Goal: Task Accomplishment & Management: Manage account settings

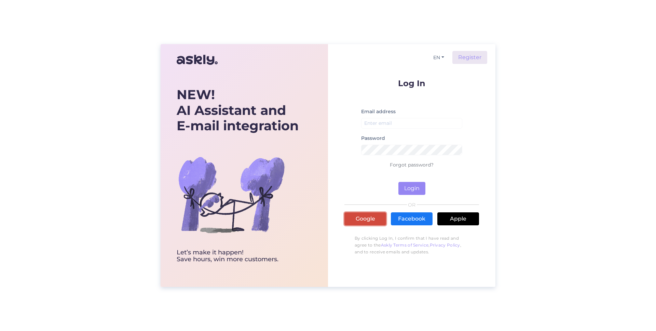
click at [359, 223] on link "Google" at bounding box center [366, 218] width 42 height 13
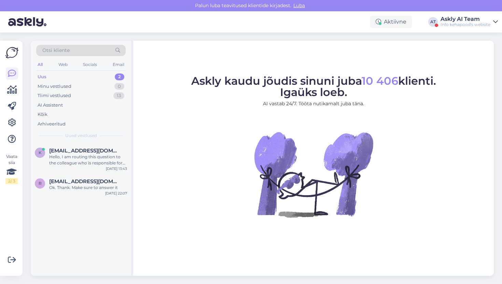
click at [471, 21] on div "Askly AI Team" at bounding box center [466, 18] width 50 height 5
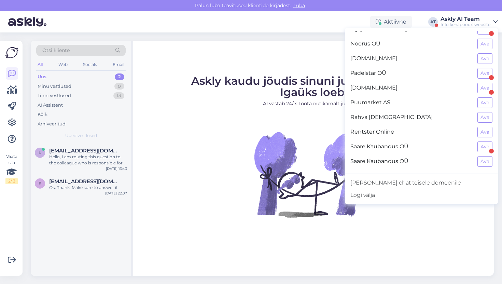
scroll to position [551, 0]
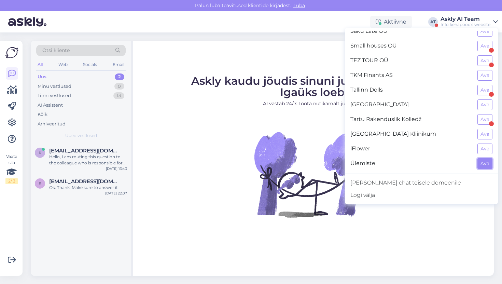
click at [479, 160] on button "Ava" at bounding box center [485, 163] width 15 height 11
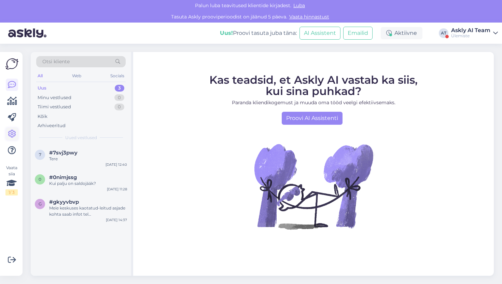
click at [15, 135] on icon at bounding box center [12, 134] width 8 height 8
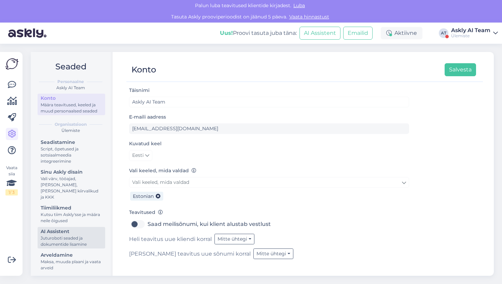
click at [63, 228] on div "AI Assistent" at bounding box center [72, 231] width 62 height 7
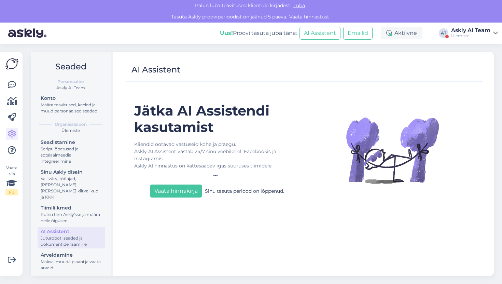
click at [475, 32] on div "Askly AI Team" at bounding box center [471, 30] width 39 height 5
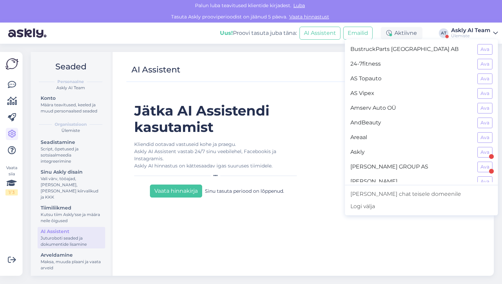
click at [335, 140] on figure at bounding box center [392, 151] width 159 height 96
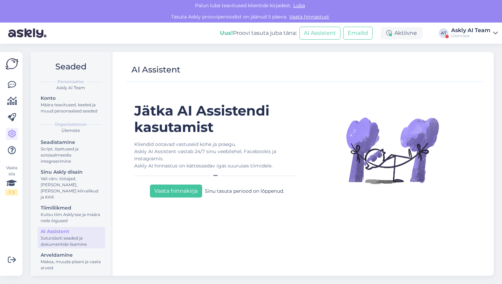
click at [478, 26] on div "Uus! Proovi tasuta juba täna: AI Assistent Emailid Aktiivne AT Askly AI Team Ül…" at bounding box center [251, 33] width 502 height 21
click at [475, 29] on div "Askly AI Team" at bounding box center [471, 30] width 39 height 5
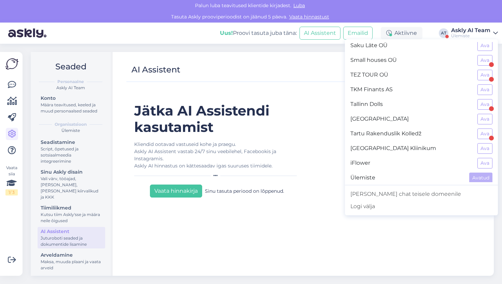
scroll to position [551, 0]
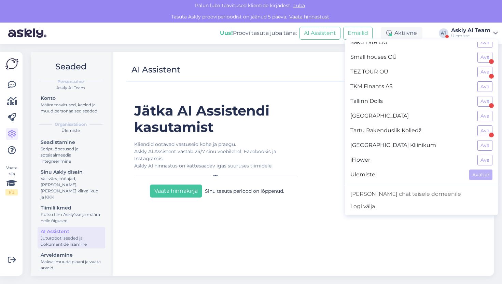
click at [309, 91] on div "Jätka AI Assistendi kasutamist Kliendid ootavad vastuseid kohe ja praegu. Askly…" at bounding box center [304, 178] width 351 height 184
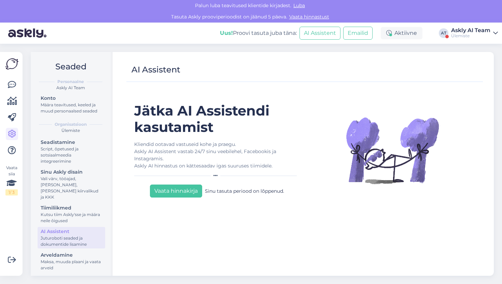
click at [24, 93] on div "Vaata siia 1 / 3 Võimalused Veendu, et Askly loob sulle väärtust. Sulge Ühenda …" at bounding box center [13, 164] width 27 height 240
click at [18, 90] on div "Vaata siia 1 / 3 Võimalused Veendu, et Askly loob sulle väärtust. Sulge Ühenda …" at bounding box center [11, 164] width 23 height 224
click at [16, 87] on icon at bounding box center [12, 85] width 8 height 8
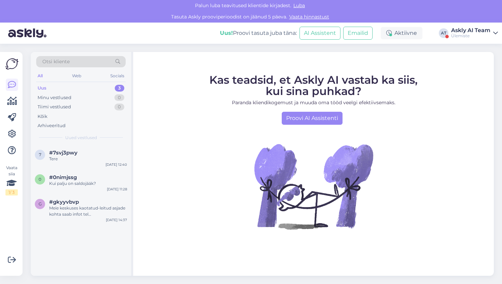
click at [471, 36] on div "Ülemiste" at bounding box center [471, 35] width 39 height 5
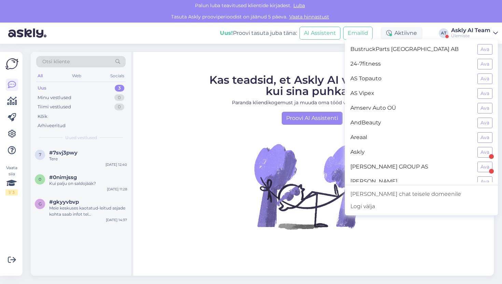
click at [493, 86] on div "AS Vipex Ava" at bounding box center [421, 93] width 153 height 15
click at [491, 90] on button "Ava" at bounding box center [485, 93] width 15 height 11
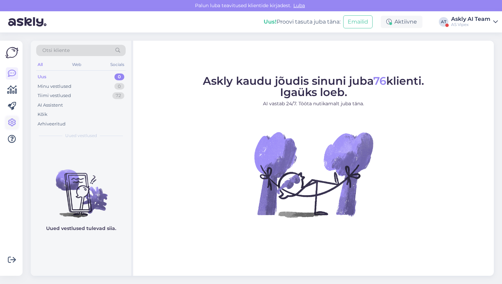
click at [15, 121] on icon at bounding box center [12, 123] width 8 height 8
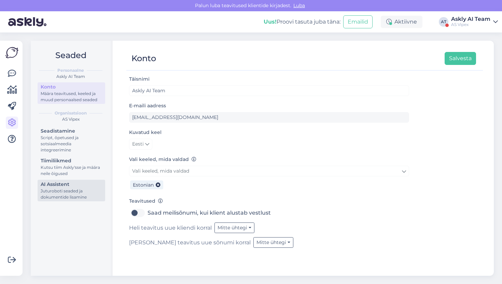
click at [56, 186] on div "AI Assistent" at bounding box center [72, 184] width 62 height 7
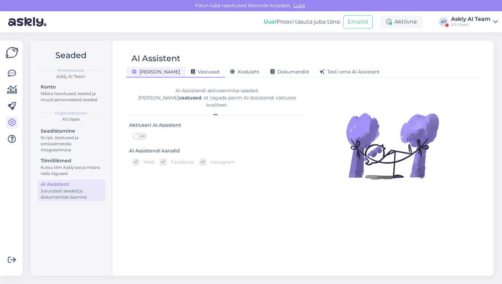
click at [191, 74] on span "Vastused" at bounding box center [205, 72] width 28 height 6
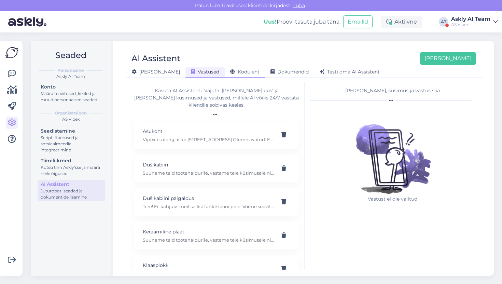
click at [230, 72] on span "Koduleht" at bounding box center [244, 72] width 29 height 6
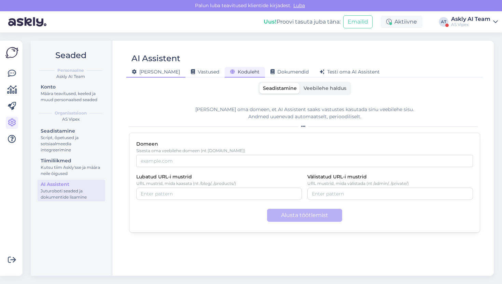
click at [151, 72] on span "[PERSON_NAME]" at bounding box center [156, 72] width 48 height 6
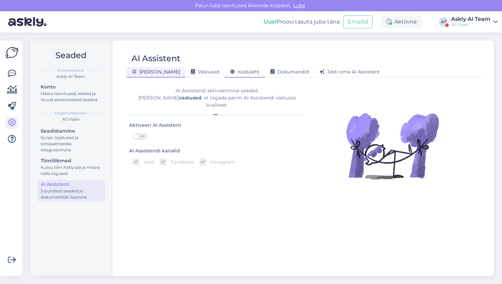
click at [225, 71] on div "Koduleht" at bounding box center [245, 72] width 40 height 11
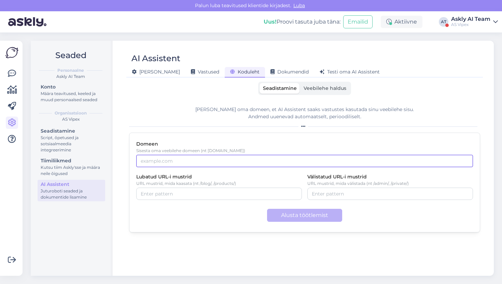
click at [176, 163] on input "Domeen" at bounding box center [304, 161] width 337 height 12
type input "c"
type input "[DOMAIN_NAME]"
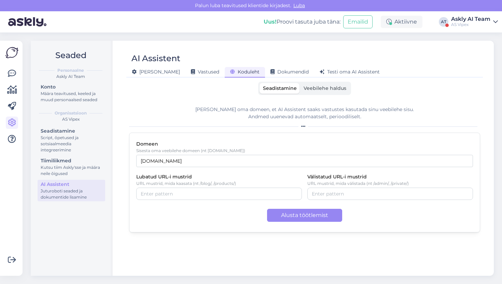
click at [122, 103] on div "AI Assistent Üldine Vastused Koduleht Dokumendid Testi oma AI Assistent Seadist…" at bounding box center [305, 158] width 379 height 235
click at [303, 219] on button "Alusta töötlemist" at bounding box center [304, 215] width 75 height 13
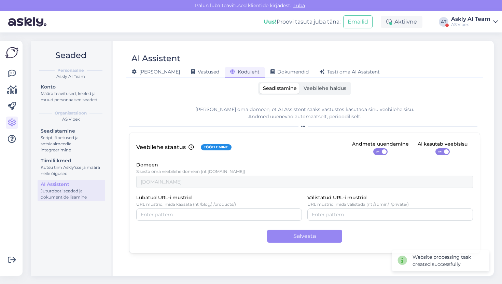
click at [441, 152] on span "ON" at bounding box center [440, 152] width 8 height 6
click at [436, 148] on input "ON" at bounding box center [436, 148] width 0 height 0
click at [398, 120] on div "Lisa oma domeen, et AI Assistent saaks vastustes kasutada sinu veebilehe sisu. …" at bounding box center [304, 117] width 351 height 23
click at [311, 86] on span "Veebilehe haldus" at bounding box center [325, 88] width 43 height 6
click at [300, 83] on input "Veebilehe haldus" at bounding box center [300, 83] width 0 height 0
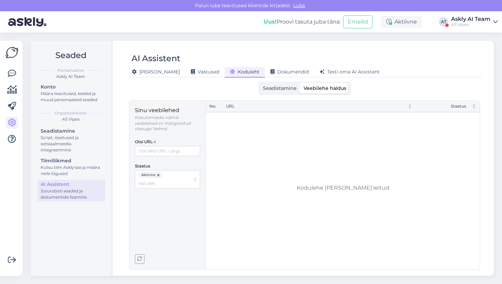
click at [280, 89] on span "Seadistamine" at bounding box center [280, 88] width 34 height 6
click at [260, 83] on input "Seadistamine" at bounding box center [260, 83] width 0 height 0
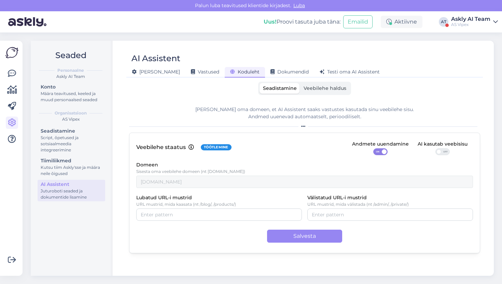
click at [463, 21] on div "Askly AI Team" at bounding box center [471, 18] width 39 height 5
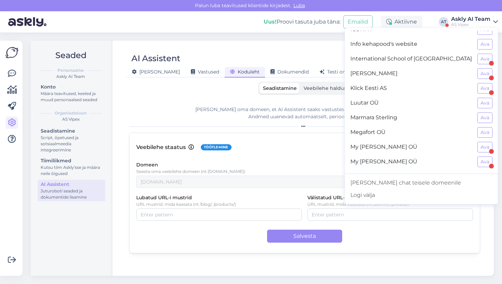
scroll to position [272, 0]
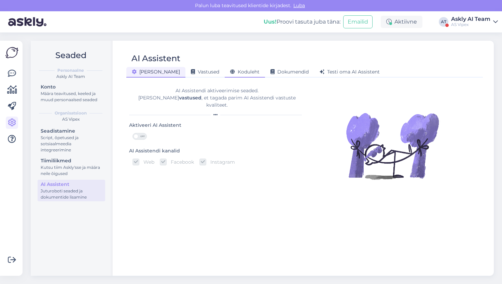
click at [233, 72] on span "Koduleht" at bounding box center [244, 72] width 29 height 6
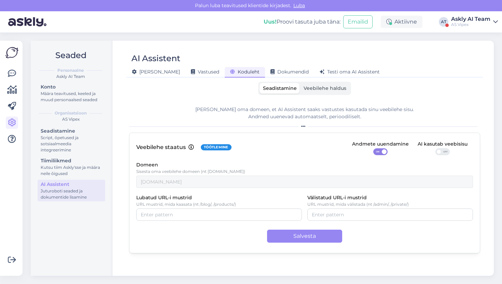
click at [332, 91] on span "Veebilehe haldus" at bounding box center [325, 88] width 43 height 6
click at [300, 83] on input "Veebilehe haldus" at bounding box center [300, 83] width 0 height 0
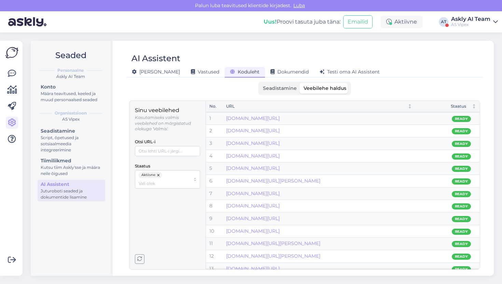
scroll to position [232, 0]
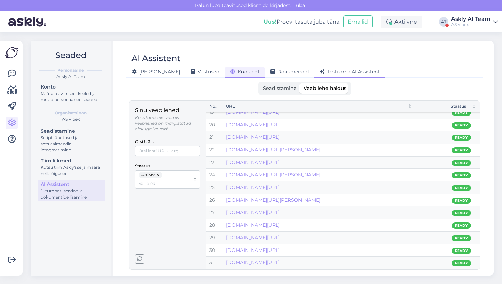
click at [320, 73] on icon at bounding box center [322, 72] width 5 height 5
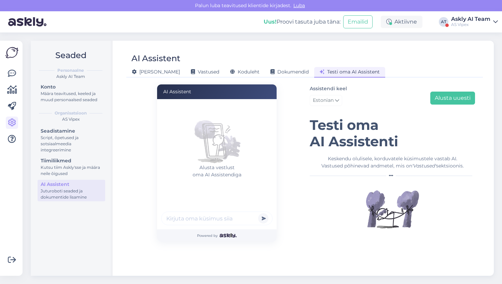
click at [484, 22] on div "AS Vipex" at bounding box center [471, 24] width 39 height 5
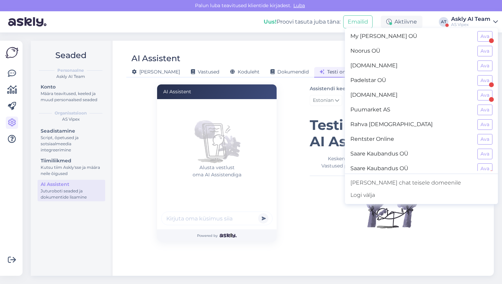
scroll to position [551, 0]
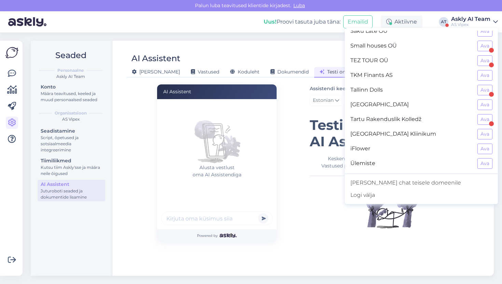
click at [294, 38] on div "Seaded Personaalne Askly AI Team Konto Määra teavitused, keeled ja muud persona…" at bounding box center [265, 158] width 476 height 252
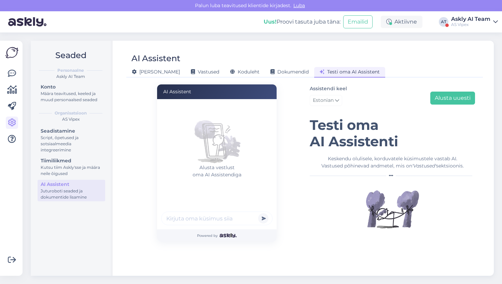
click at [479, 12] on div "Uus! Proovi tasuta juba täna: Emailid Aktiivne AT Askly AI Team AS Vipex Bustru…" at bounding box center [251, 21] width 502 height 21
click at [474, 24] on div "AS Vipex" at bounding box center [471, 24] width 39 height 5
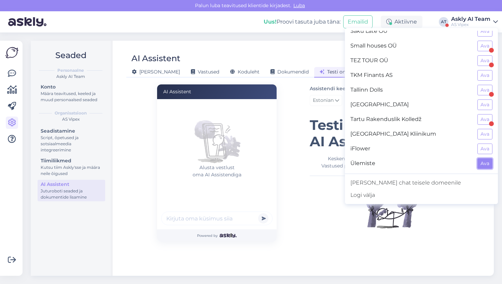
click at [487, 160] on button "Ava" at bounding box center [485, 163] width 15 height 11
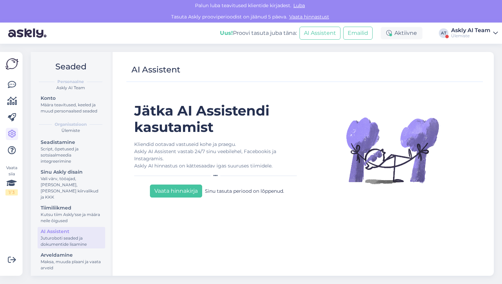
click at [187, 160] on div "Kliendid ootavad vastuseid kohe ja praegu. Askly AI Assistent vastab 24/7 sinu …" at bounding box center [216, 155] width 165 height 29
click at [182, 164] on div "Kliendid ootavad vastuseid kohe ja praegu. Askly AI Assistent vastab 24/7 sinu …" at bounding box center [216, 155] width 165 height 29
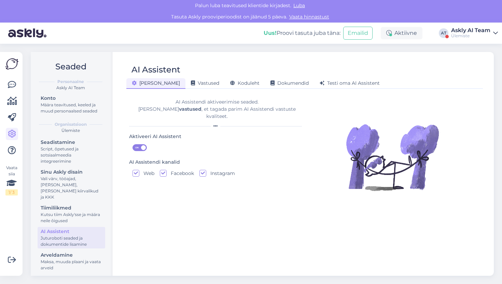
click at [146, 134] on div "Aktiveeri AI Assistent ON" at bounding box center [214, 143] width 170 height 22
click at [143, 144] on div "ON" at bounding box center [140, 147] width 14 height 7
click at [133, 144] on input "ON" at bounding box center [133, 144] width 0 height 0
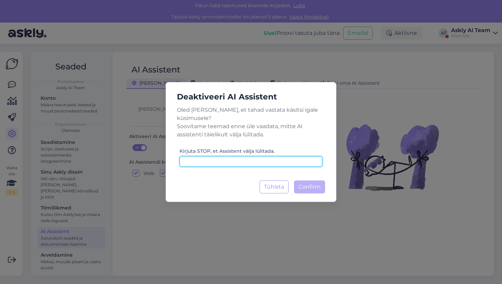
click at [273, 159] on input at bounding box center [251, 161] width 143 height 11
type input "STOP"
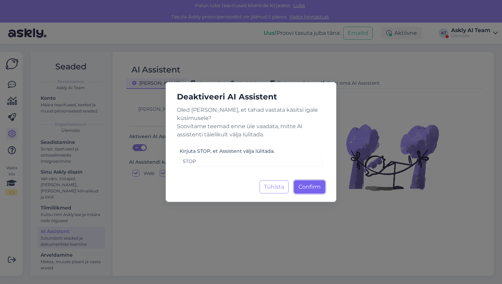
click at [318, 180] on button "Confirm Laadimine..." at bounding box center [309, 186] width 31 height 13
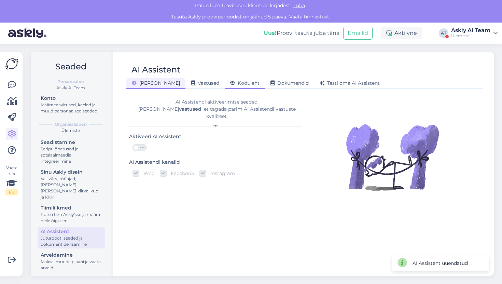
click at [230, 85] on span "Koduleht" at bounding box center [244, 83] width 29 height 6
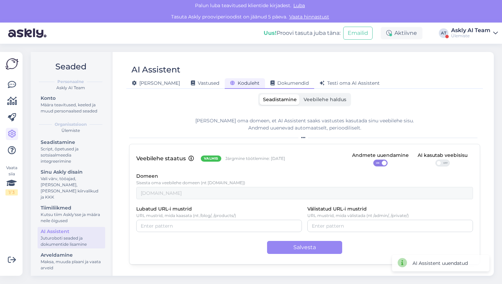
click at [271, 84] on span "Dokumendid" at bounding box center [290, 83] width 38 height 6
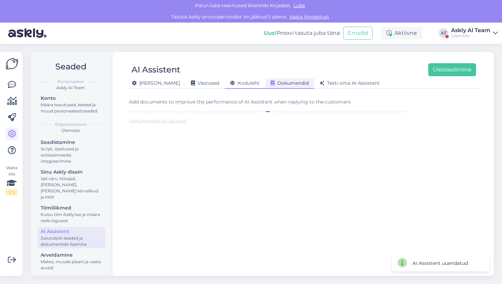
click at [230, 84] on span "Koduleht" at bounding box center [244, 83] width 29 height 6
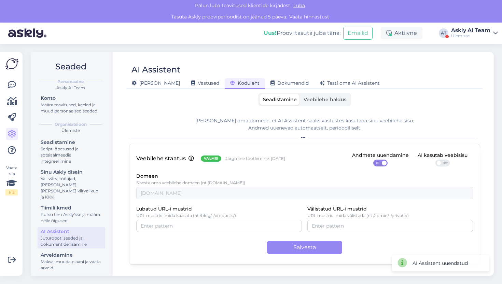
click at [335, 102] on span "Veebilehe haldus" at bounding box center [325, 99] width 43 height 6
click at [300, 94] on input "Veebilehe haldus" at bounding box center [300, 94] width 0 height 0
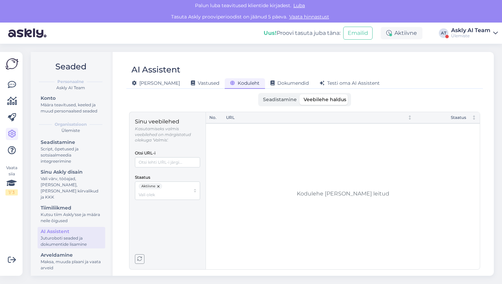
click at [283, 98] on span "Seadistamine" at bounding box center [280, 99] width 34 height 6
click at [260, 94] on input "Seadistamine" at bounding box center [260, 94] width 0 height 0
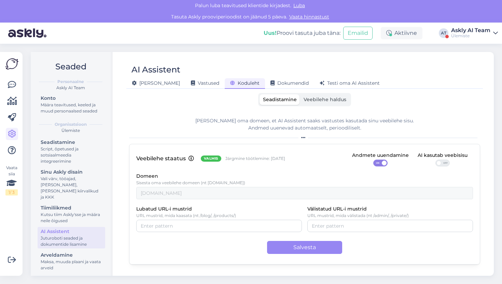
click at [328, 102] on span "Veebilehe haldus" at bounding box center [325, 99] width 43 height 6
click at [300, 94] on input "Veebilehe haldus" at bounding box center [300, 94] width 0 height 0
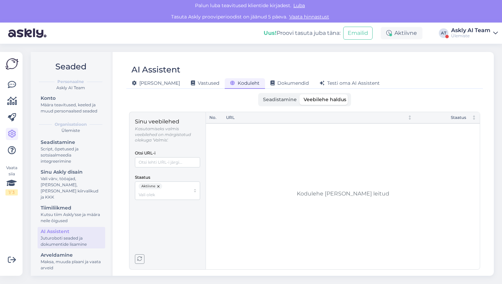
click at [287, 101] on span "Seadistamine" at bounding box center [280, 99] width 34 height 6
click at [260, 94] on input "Seadistamine" at bounding box center [260, 94] width 0 height 0
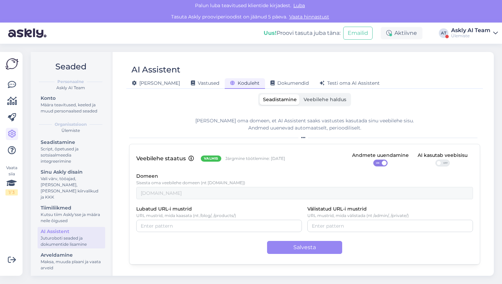
click at [476, 33] on div "Ülemiste" at bounding box center [471, 35] width 39 height 5
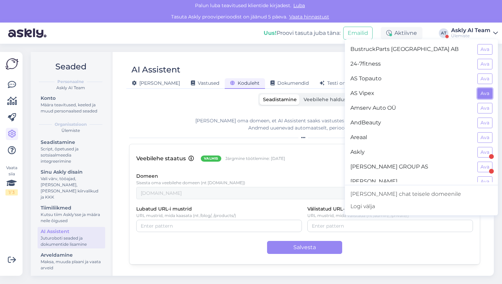
click at [486, 95] on button "Ava" at bounding box center [485, 93] width 15 height 11
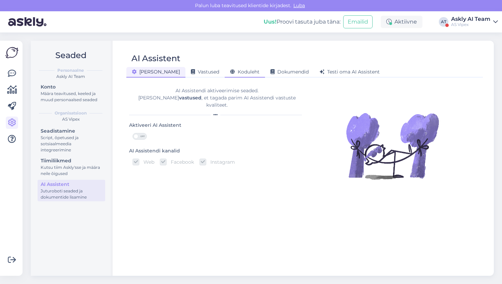
click at [235, 70] on span "Koduleht" at bounding box center [244, 72] width 29 height 6
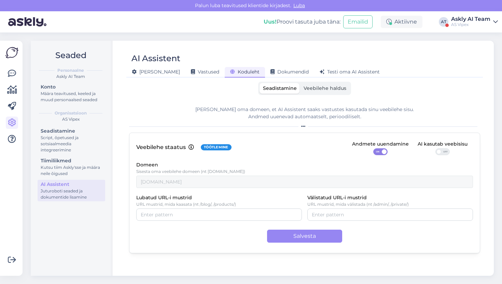
click at [316, 90] on span "Veebilehe haldus" at bounding box center [325, 88] width 43 height 6
click at [300, 83] on input "Veebilehe haldus" at bounding box center [300, 83] width 0 height 0
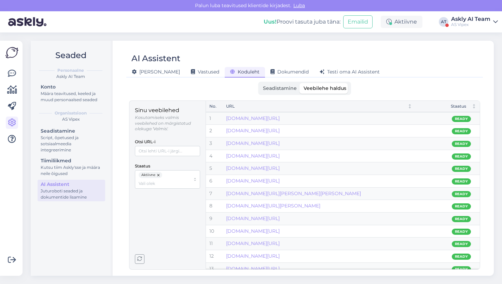
click at [465, 22] on div "AS Vipex" at bounding box center [471, 24] width 39 height 5
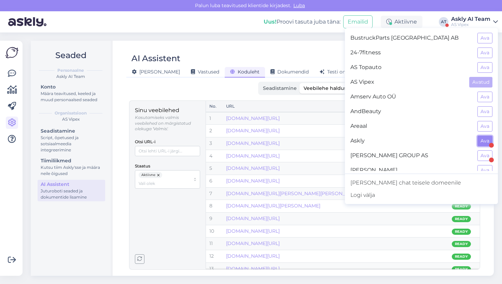
click at [480, 139] on button "Ava" at bounding box center [485, 141] width 15 height 11
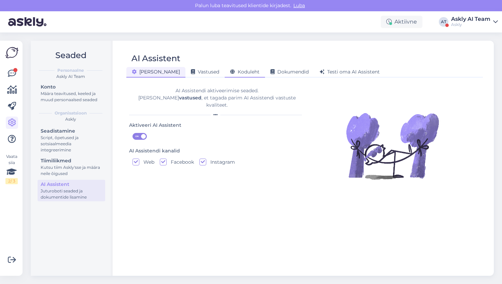
click at [230, 70] on span "Koduleht" at bounding box center [244, 72] width 29 height 6
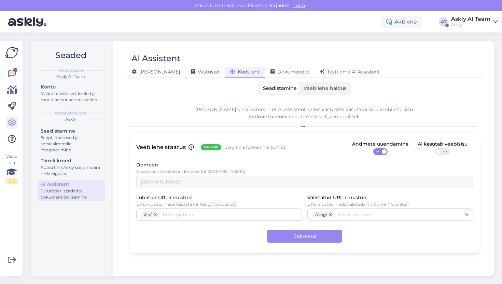
click at [312, 94] on div "Seadistamine Veebilehe haldus" at bounding box center [304, 88] width 93 height 13
click at [313, 89] on span "Veebilehe haldus" at bounding box center [325, 88] width 43 height 6
click at [300, 83] on input "Veebilehe haldus" at bounding box center [300, 83] width 0 height 0
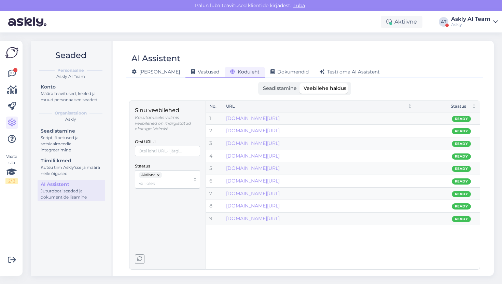
click at [186, 68] on div "Vastused" at bounding box center [205, 72] width 39 height 11
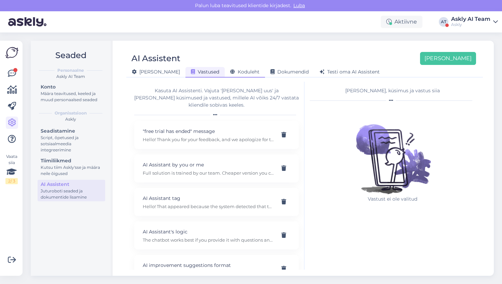
click at [230, 73] on span "Koduleht" at bounding box center [244, 72] width 29 height 6
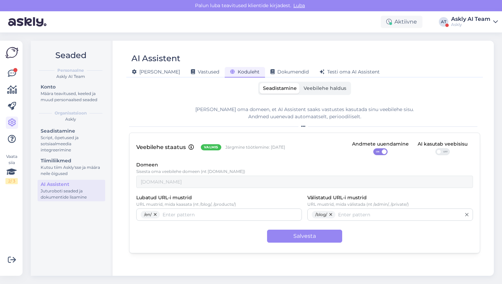
click at [307, 85] on label "Veebilehe haldus" at bounding box center [325, 88] width 50 height 11
click at [300, 83] on input "Veebilehe haldus" at bounding box center [300, 83] width 0 height 0
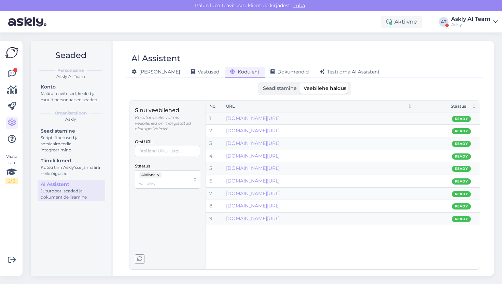
click at [295, 87] on span "Seadistamine" at bounding box center [280, 88] width 34 height 6
click at [260, 83] on input "Seadistamine" at bounding box center [260, 83] width 0 height 0
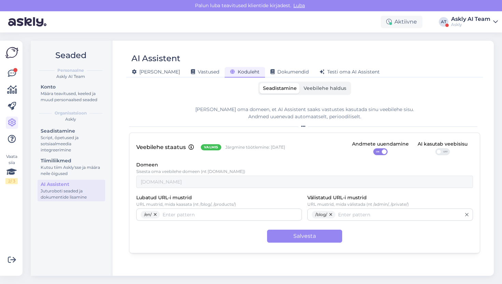
click at [320, 86] on span "Veebilehe haldus" at bounding box center [325, 88] width 43 height 6
click at [300, 83] on input "Veebilehe haldus" at bounding box center [300, 83] width 0 height 0
